Goal: Find specific page/section: Find specific page/section

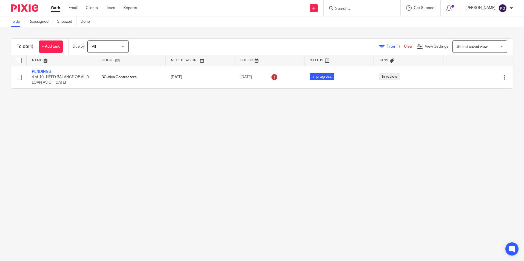
click at [362, 11] on input "Search" at bounding box center [359, 9] width 49 height 5
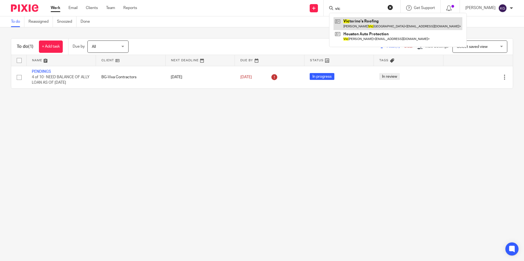
type input "vic"
click at [363, 26] on link at bounding box center [398, 23] width 129 height 13
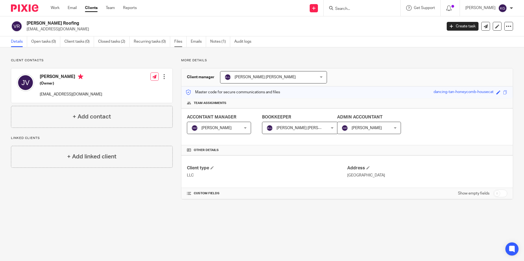
click at [184, 42] on link "Files" at bounding box center [180, 41] width 12 height 11
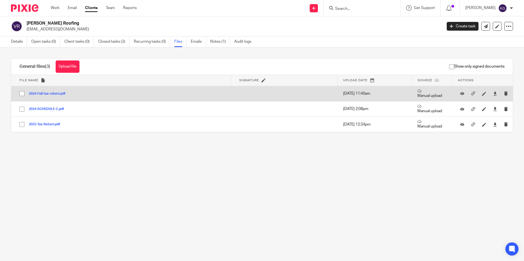
click at [59, 96] on div "2024 Full tax return.pdf" at bounding box center [49, 93] width 41 height 5
click at [42, 94] on button "2024 Full tax return.pdf" at bounding box center [49, 94] width 41 height 4
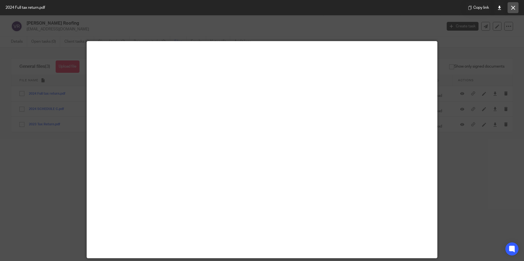
click at [514, 8] on icon at bounding box center [513, 8] width 4 height 4
